Goal: Information Seeking & Learning: Learn about a topic

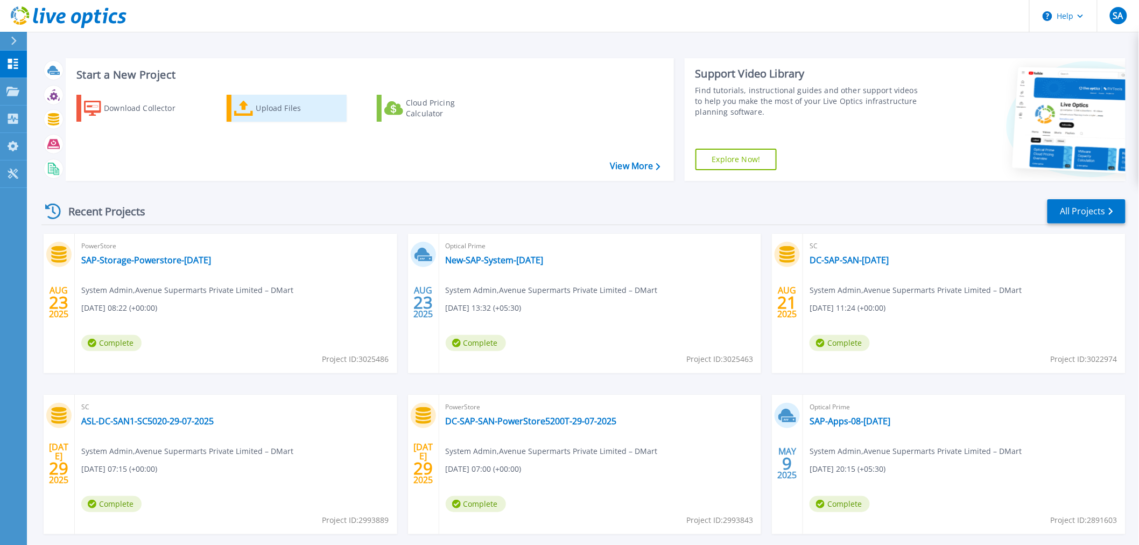
click at [277, 108] on div "Upload Files" at bounding box center [299, 108] width 86 height 22
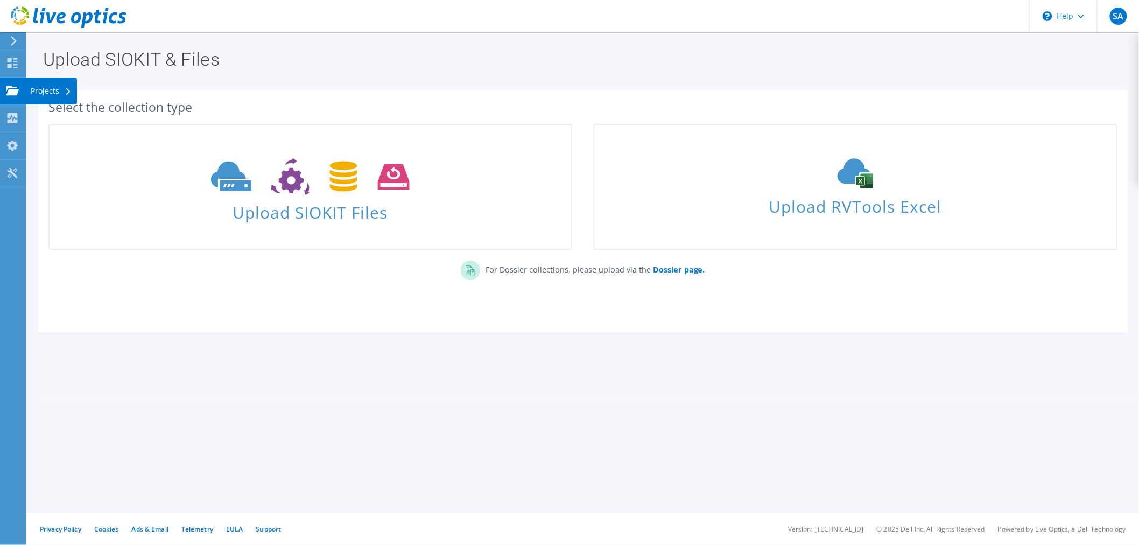
click at [36, 89] on div "Projects" at bounding box center [51, 91] width 52 height 27
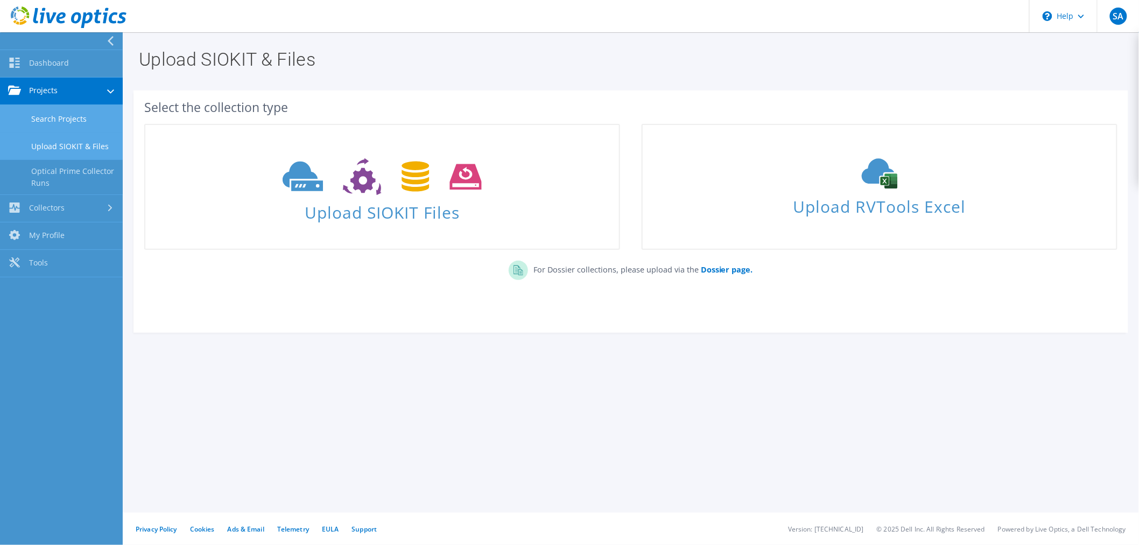
click at [46, 118] on link "Search Projects" at bounding box center [61, 118] width 123 height 27
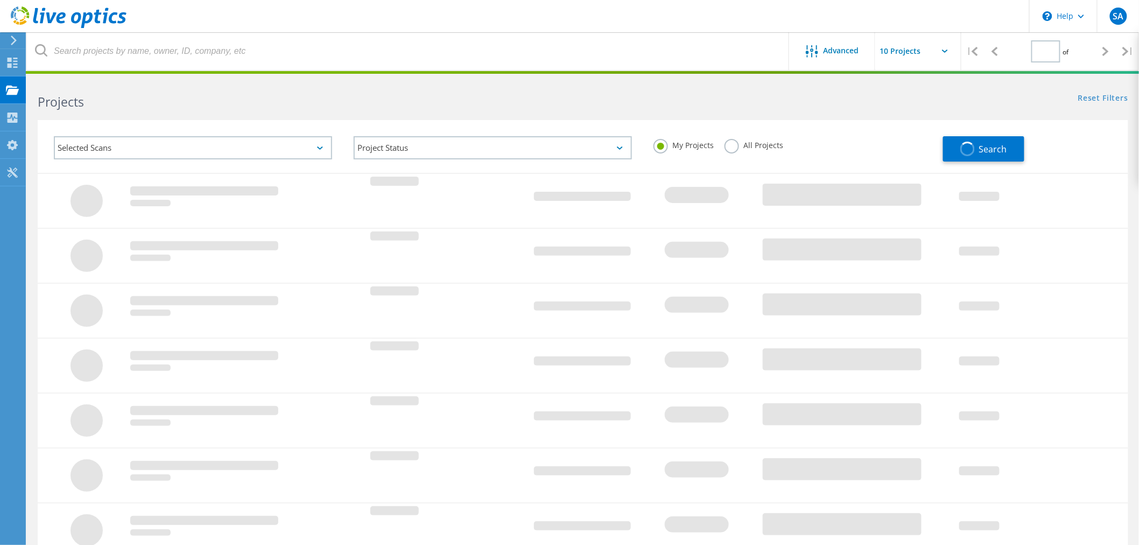
type input "1"
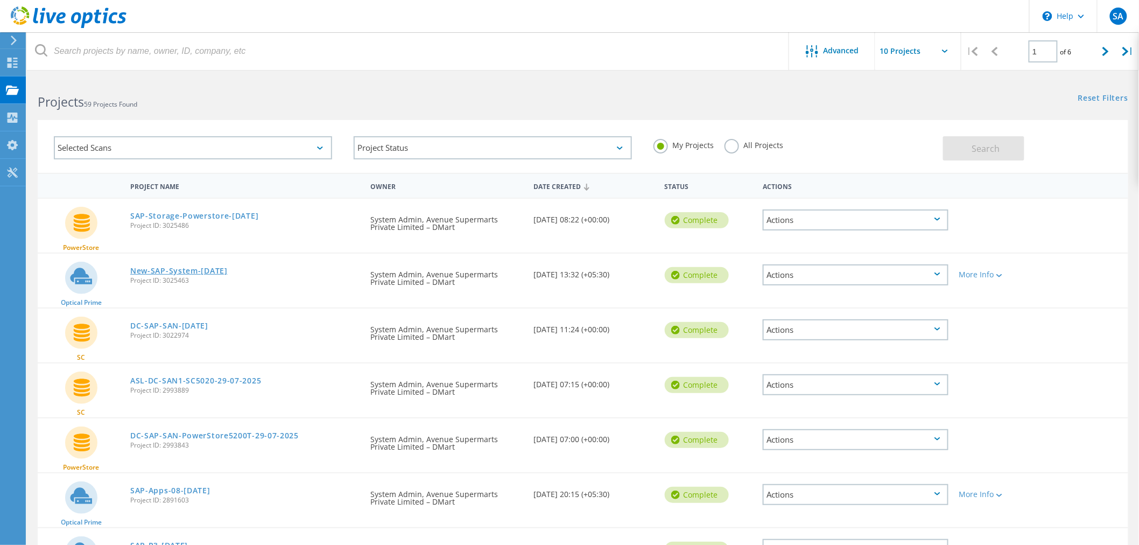
click at [178, 267] on link "New-SAP-System-[DATE]" at bounding box center [178, 271] width 97 height 8
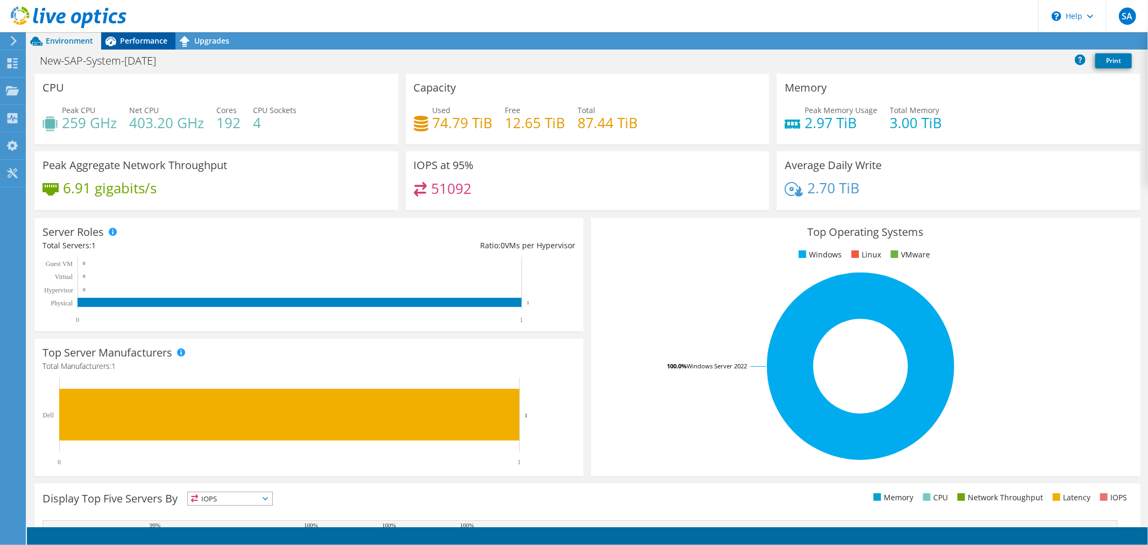
click at [143, 40] on span "Performance" at bounding box center [143, 41] width 47 height 10
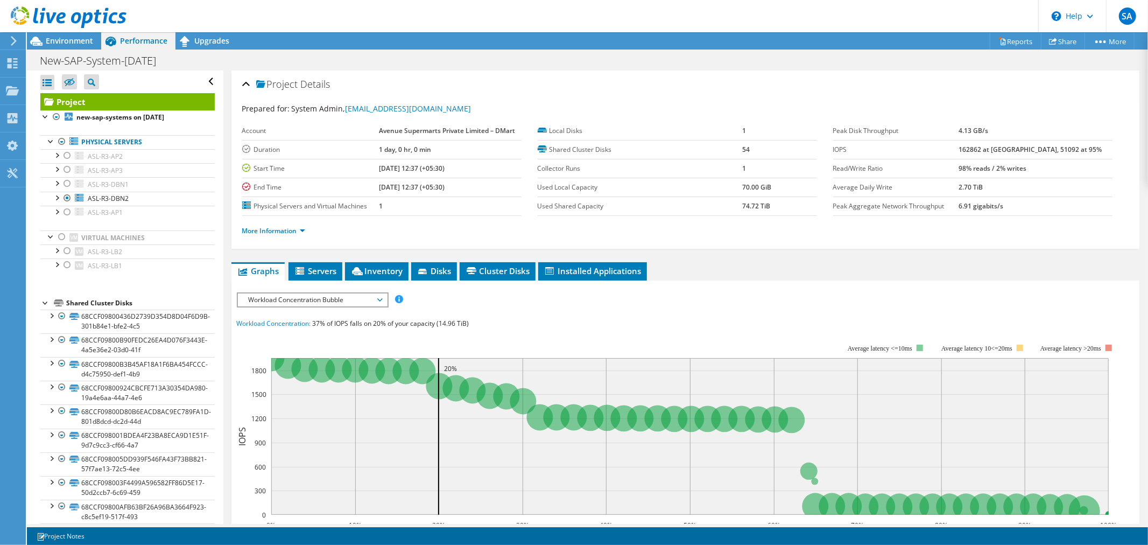
click at [325, 293] on span "Workload Concentration Bubble" at bounding box center [312, 299] width 138 height 13
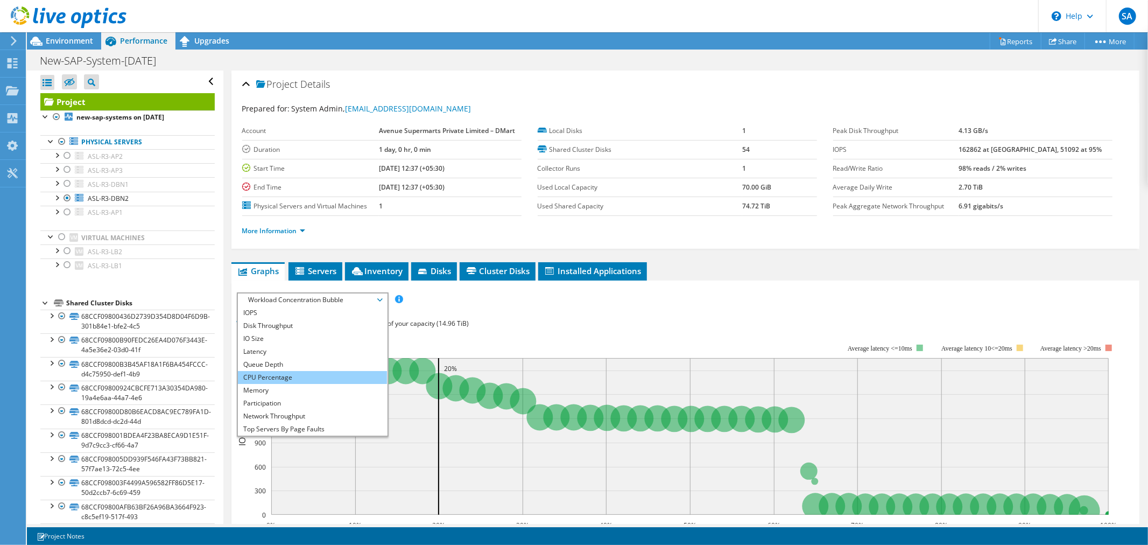
click at [266, 372] on li "CPU Percentage" at bounding box center [312, 377] width 149 height 13
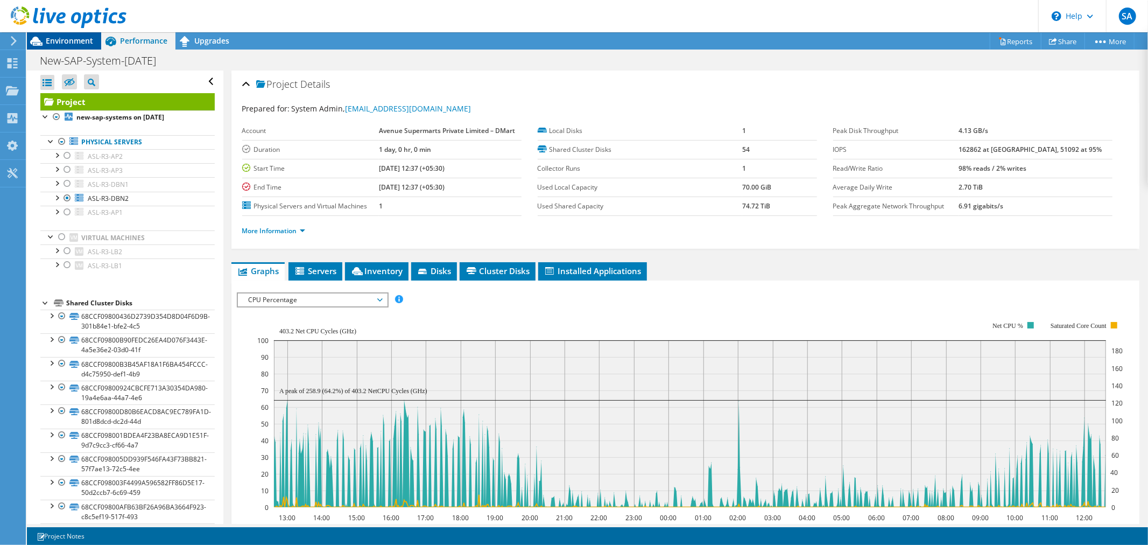
click at [55, 40] on span "Environment" at bounding box center [69, 41] width 47 height 10
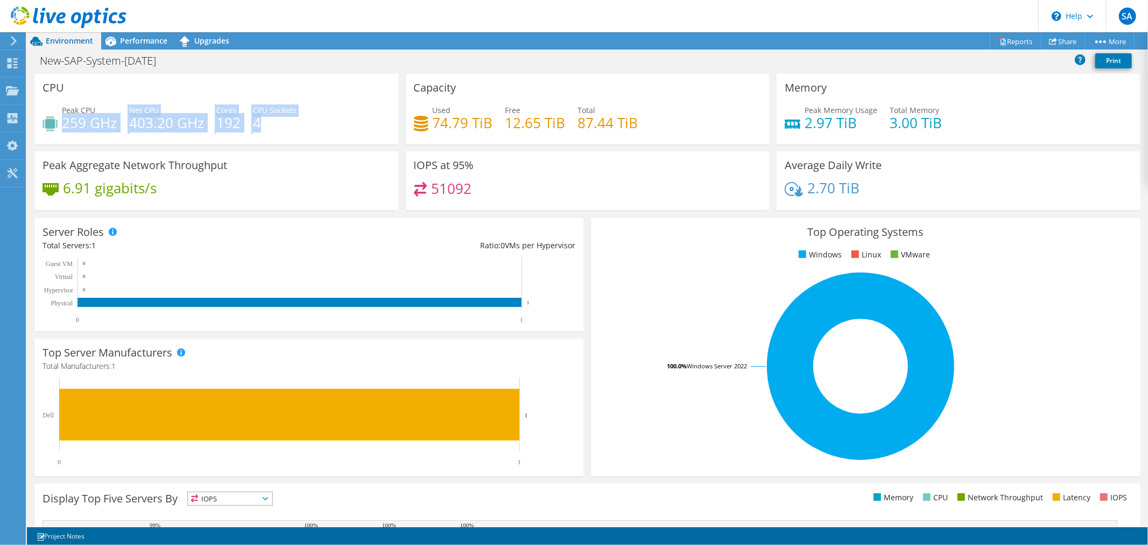
drag, startPoint x: 66, startPoint y: 122, endPoint x: 340, endPoint y: 130, distance: 274.7
click at [340, 130] on div "Peak CPU 259 GHz Net CPU 403.20 GHz Cores 192 CPU Sockets 4" at bounding box center [217, 121] width 348 height 35
click at [298, 120] on div "Peak CPU 259 GHz Net CPU 403.20 GHz Cores 192 CPU Sockets 4" at bounding box center [217, 121] width 348 height 35
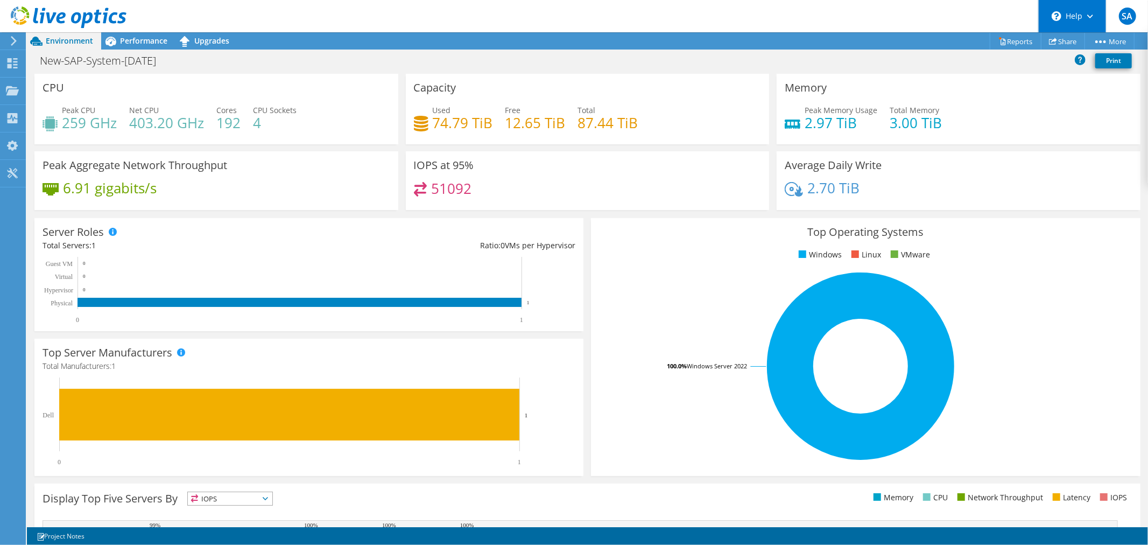
click at [1084, 14] on div "\n Help" at bounding box center [1073, 16] width 68 height 32
click at [1123, 15] on span "SA" at bounding box center [1127, 16] width 17 height 17
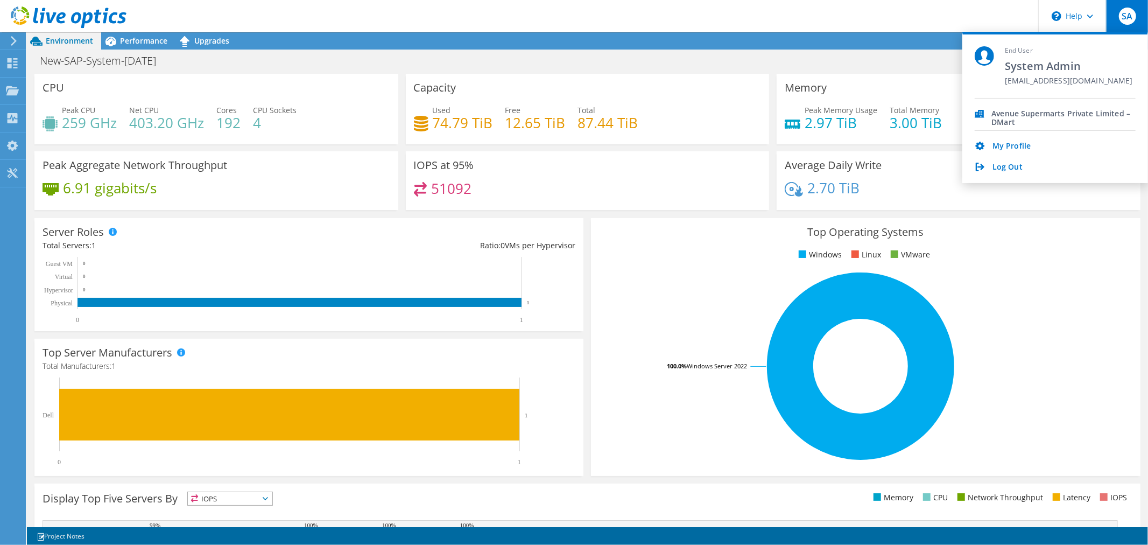
click at [449, 11] on header "SA End User System Admin pritam.patil@dmartindia.com Avenue Supermarts Private …" at bounding box center [574, 16] width 1148 height 32
